Goal: Information Seeking & Learning: Learn about a topic

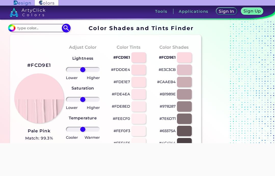
click at [13, 29] on img at bounding box center [12, 28] width 8 height 8
click at [12, 30] on img at bounding box center [12, 28] width 8 height 8
click at [8, 28] on input "#fcd9e1" at bounding box center [11, 27] width 6 height 6
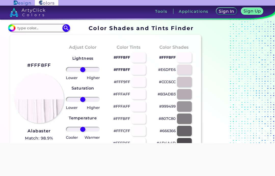
click at [5, 143] on div at bounding box center [137, 143] width 275 height 0
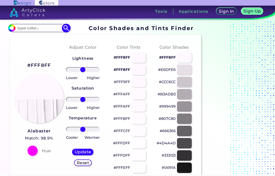
click at [13, 25] on img at bounding box center [12, 28] width 8 height 8
click at [14, 28] on img at bounding box center [12, 28] width 8 height 8
click at [13, 31] on img at bounding box center [12, 28] width 8 height 8
click at [21, 30] on input at bounding box center [38, 27] width 47 height 7
click at [19, 29] on input at bounding box center [38, 27] width 47 height 7
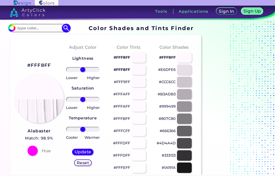
click at [20, 28] on input at bounding box center [38, 27] width 47 height 7
click at [12, 25] on input "#fff8ff" at bounding box center [11, 27] width 6 height 6
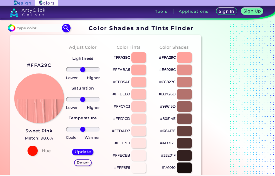
click at [9, 30] on img at bounding box center [12, 28] width 8 height 8
click at [11, 32] on img at bounding box center [12, 28] width 8 height 8
click at [9, 27] on input "#ffa29c" at bounding box center [11, 27] width 6 height 6
type input "#e6a29c"
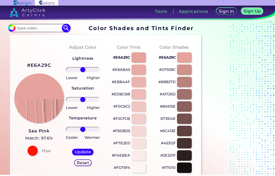
click at [14, 28] on img at bounding box center [12, 28] width 8 height 8
click at [13, 25] on img at bounding box center [12, 28] width 8 height 8
click at [13, 32] on img at bounding box center [12, 28] width 8 height 8
click at [15, 27] on img at bounding box center [12, 28] width 8 height 8
click at [12, 32] on img at bounding box center [12, 28] width 8 height 8
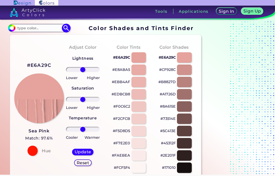
click at [16, 31] on input at bounding box center [38, 27] width 47 height 7
click at [122, 18] on div "Sign In Sign Up My Profile My Details Color Palettes Sign Out Tools Applications" at bounding box center [187, 13] width 178 height 15
click at [25, 28] on input at bounding box center [38, 27] width 47 height 7
type input "464554"
click at [66, 27] on img at bounding box center [66, 28] width 9 height 9
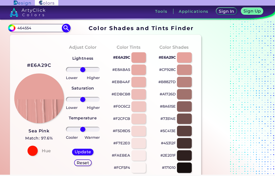
type input "#000000"
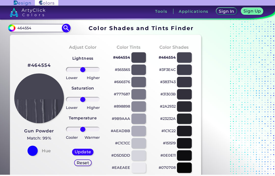
click at [12, 27] on input "#000000" at bounding box center [11, 27] width 6 height 6
click at [34, 27] on input "464554" at bounding box center [38, 27] width 47 height 7
type input "4"
type input "F46ABB"
click at [67, 25] on img at bounding box center [66, 28] width 9 height 9
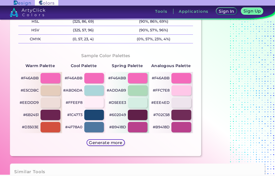
scroll to position [232, 0]
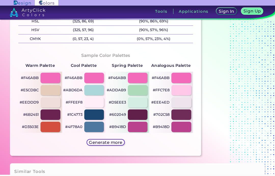
click at [185, 103] on div at bounding box center [182, 102] width 20 height 10
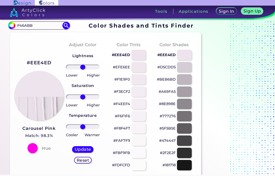
scroll to position [1, 0]
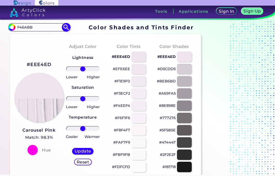
click at [12, 25] on input "#eee4ed" at bounding box center [11, 26] width 6 height 6
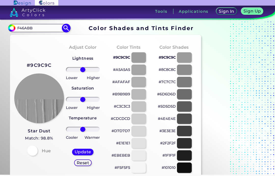
click at [12, 29] on input "#9c9c9c" at bounding box center [11, 27] width 6 height 6
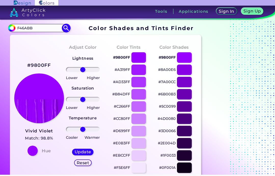
click at [11, 25] on input "#9800ff" at bounding box center [11, 27] width 6 height 6
click at [11, 27] on input "#9800ff" at bounding box center [11, 27] width 6 height 6
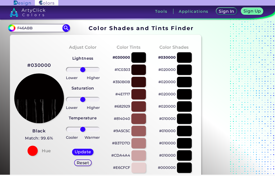
click at [135, 118] on div at bounding box center [139, 118] width 15 height 10
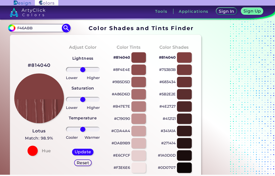
click at [10, 27] on input "#814040" at bounding box center [11, 27] width 6 height 6
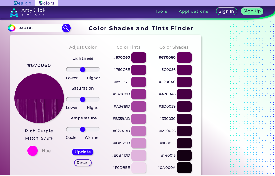
type input "#580053"
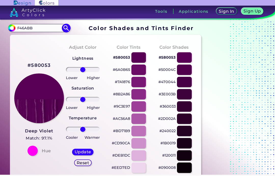
click at [37, 31] on input "F46ABB" at bounding box center [38, 27] width 47 height 7
type input "F"
type input "800080"
click at [65, 24] on img at bounding box center [66, 28] width 9 height 9
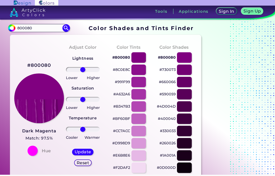
click at [25, 149] on div "#800080 Dark Magenta Match: 97.5% Hue" at bounding box center [37, 108] width 46 height 139
click at [32, 149] on div at bounding box center [32, 151] width 10 height 10
click at [31, 148] on div at bounding box center [32, 151] width 10 height 10
click at [32, 147] on div at bounding box center [32, 151] width 10 height 10
click at [26, 141] on h5 "Match: 97.5%" at bounding box center [39, 138] width 34 height 7
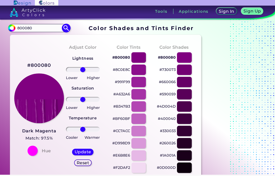
click at [17, 28] on input "800080" at bounding box center [38, 27] width 47 height 7
click at [12, 28] on input "#000000" at bounding box center [11, 27] width 6 height 6
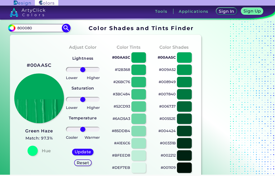
type input "#00fa7b"
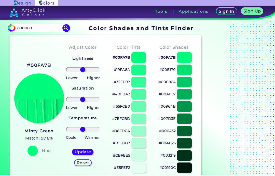
click at [35, 150] on div at bounding box center [32, 151] width 10 height 10
click at [34, 151] on div at bounding box center [32, 151] width 10 height 10
click at [37, 150] on div at bounding box center [32, 151] width 10 height 10
click at [38, 153] on div "Hue" at bounding box center [39, 151] width 28 height 10
click at [33, 154] on div at bounding box center [32, 151] width 10 height 10
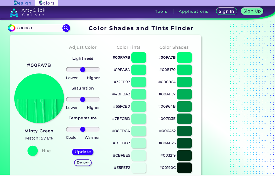
click at [35, 147] on div at bounding box center [32, 151] width 10 height 10
click at [50, 135] on h5 "Match: 97.8%" at bounding box center [38, 138] width 29 height 7
click at [13, 31] on img at bounding box center [12, 28] width 8 height 8
click at [14, 28] on img at bounding box center [12, 28] width 8 height 8
click at [15, 28] on img at bounding box center [12, 28] width 8 height 8
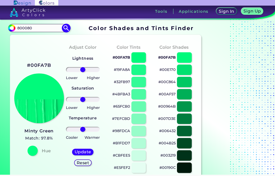
click at [16, 28] on input "800080" at bounding box center [38, 27] width 47 height 7
click at [13, 26] on img at bounding box center [12, 28] width 8 height 8
click at [14, 28] on img at bounding box center [12, 28] width 8 height 8
click at [39, 27] on input "800080" at bounding box center [38, 27] width 47 height 7
type input "8"
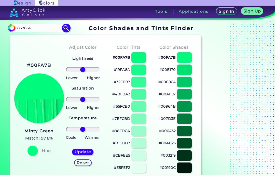
type input "867666"
click at [68, 28] on img at bounding box center [66, 28] width 9 height 9
type input "#000000"
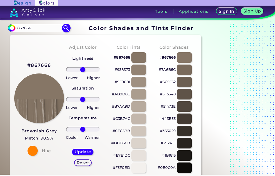
click at [33, 30] on input "867666" at bounding box center [38, 27] width 47 height 7
type input "8"
type input "FEFEFE"
click at [65, 27] on img at bounding box center [66, 28] width 9 height 9
type input "#000000"
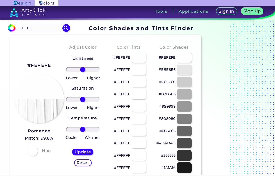
click at [33, 151] on div at bounding box center [32, 151] width 10 height 10
click at [31, 155] on div at bounding box center [32, 151] width 10 height 10
click at [36, 152] on div at bounding box center [32, 151] width 10 height 10
click at [30, 152] on div at bounding box center [32, 151] width 10 height 10
click at [34, 152] on div at bounding box center [32, 151] width 10 height 10
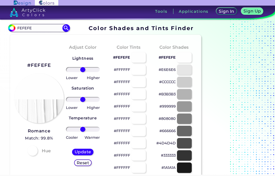
click at [42, 153] on h4 "Hue" at bounding box center [46, 150] width 9 height 7
click at [50, 147] on div "Hue" at bounding box center [39, 151] width 28 height 10
click at [41, 146] on div "#FEFEFE Romance Match: 99.8% Hue" at bounding box center [37, 108] width 46 height 139
click at [37, 126] on div "#FEFEFE Romance Match: 99.8% Hue" at bounding box center [37, 108] width 46 height 139
click at [36, 128] on link "Romance Match: 99.8%" at bounding box center [39, 134] width 28 height 15
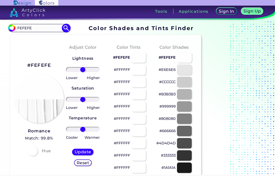
click at [38, 28] on input "FEFEFE" at bounding box center [38, 27] width 47 height 7
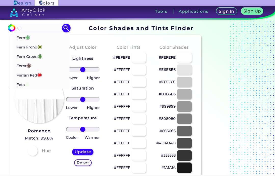
type input "F"
type input "fern"
click at [67, 27] on img at bounding box center [66, 28] width 9 height 9
click at [70, 28] on img at bounding box center [66, 28] width 9 height 9
click at [65, 27] on img at bounding box center [66, 28] width 9 height 9
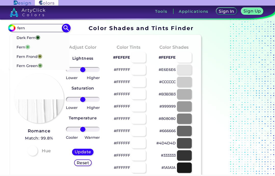
type input "#000000"
click at [38, 28] on input "fern" at bounding box center [38, 27] width 47 height 7
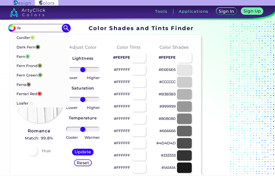
type input "f"
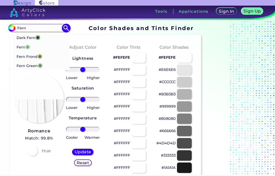
type input "Fern"
click at [66, 28] on img at bounding box center [66, 28] width 9 height 9
click at [67, 29] on img at bounding box center [66, 28] width 9 height 9
click at [67, 30] on img at bounding box center [66, 28] width 9 height 9
click at [66, 27] on img at bounding box center [66, 28] width 9 height 9
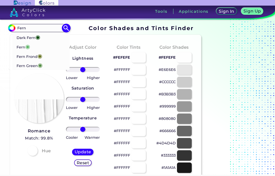
click at [67, 26] on img at bounding box center [66, 28] width 9 height 9
click at [63, 26] on img at bounding box center [66, 28] width 9 height 9
click at [26, 47] on span "◉" at bounding box center [27, 46] width 5 height 7
type input "#63b76c"
type input "#63B76C"
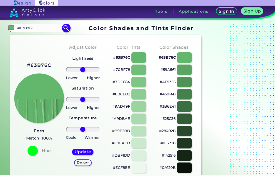
click at [11, 27] on input "#63b76c" at bounding box center [11, 27] width 6 height 6
click at [11, 26] on input "#63b76c" at bounding box center [11, 27] width 6 height 6
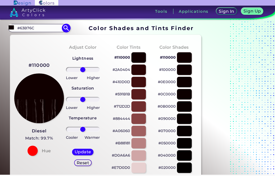
type input "#100000"
click at [39, 27] on input "#63B76C" at bounding box center [38, 27] width 47 height 7
type input "#454424"
click at [65, 25] on img at bounding box center [66, 28] width 9 height 9
type input "#454424"
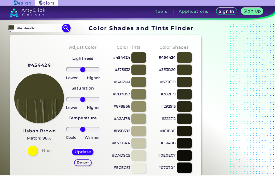
click at [15, 27] on img at bounding box center [12, 28] width 8 height 8
click at [14, 27] on img at bounding box center [12, 28] width 8 height 8
click at [14, 25] on img at bounding box center [12, 28] width 8 height 8
click at [15, 23] on section "#454424 #454424 Acadia ◉ Acid Green ◉ Aero Blue ◉ Alabaster ◉ Albescent White ◉…" at bounding box center [105, 28] width 195 height 10
type input "-7"
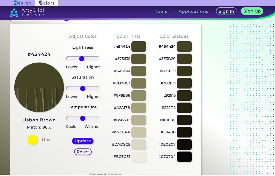
scroll to position [15, 0]
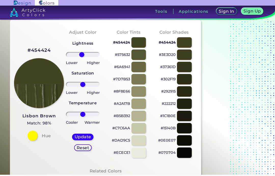
click at [39, 95] on img at bounding box center [39, 83] width 50 height 50
click at [41, 89] on img at bounding box center [39, 83] width 50 height 50
click at [30, 126] on h5 "Match: 98%" at bounding box center [39, 123] width 34 height 7
